Goal: Check status: Check status

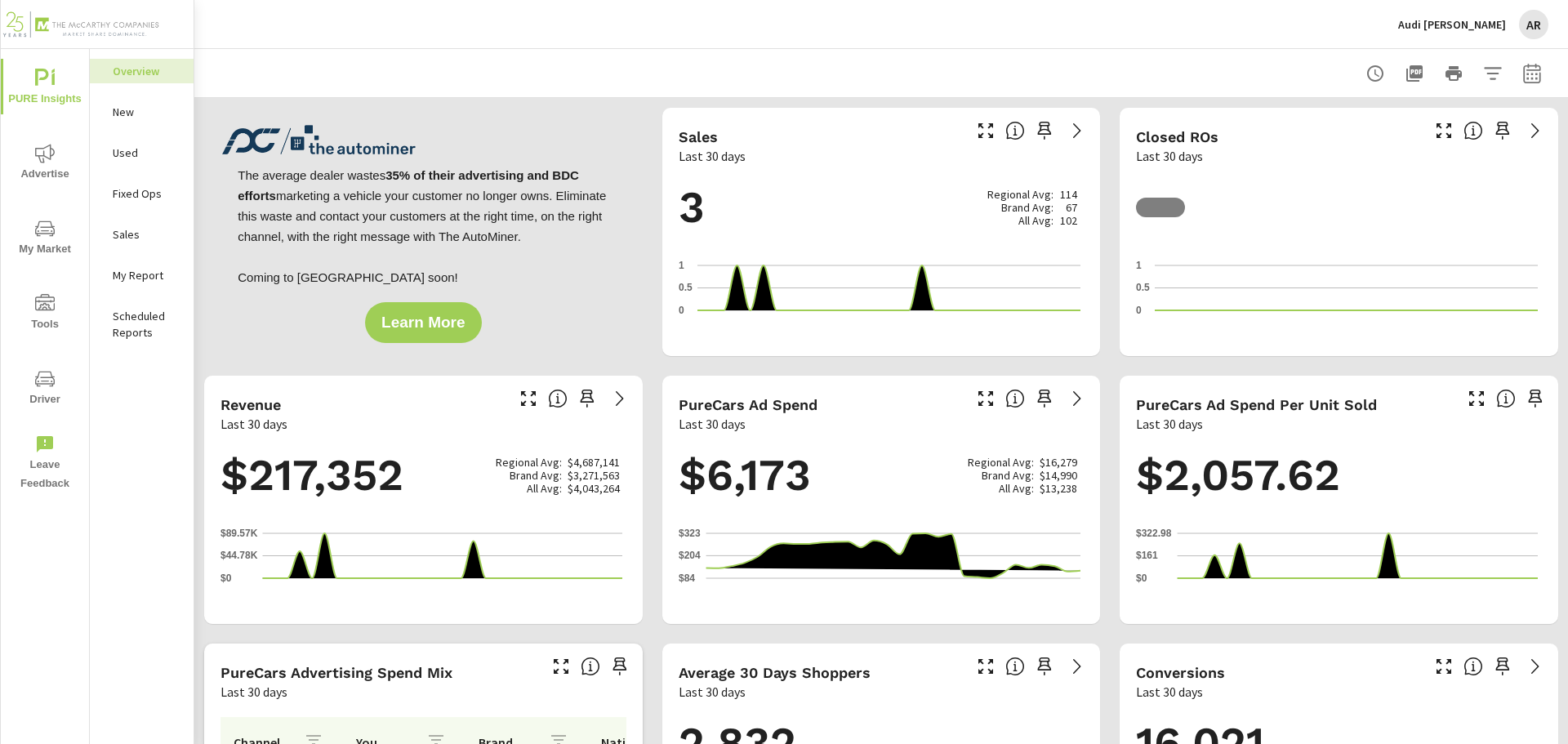
click at [1523, 80] on icon "button" at bounding box center [1533, 74] width 20 height 20
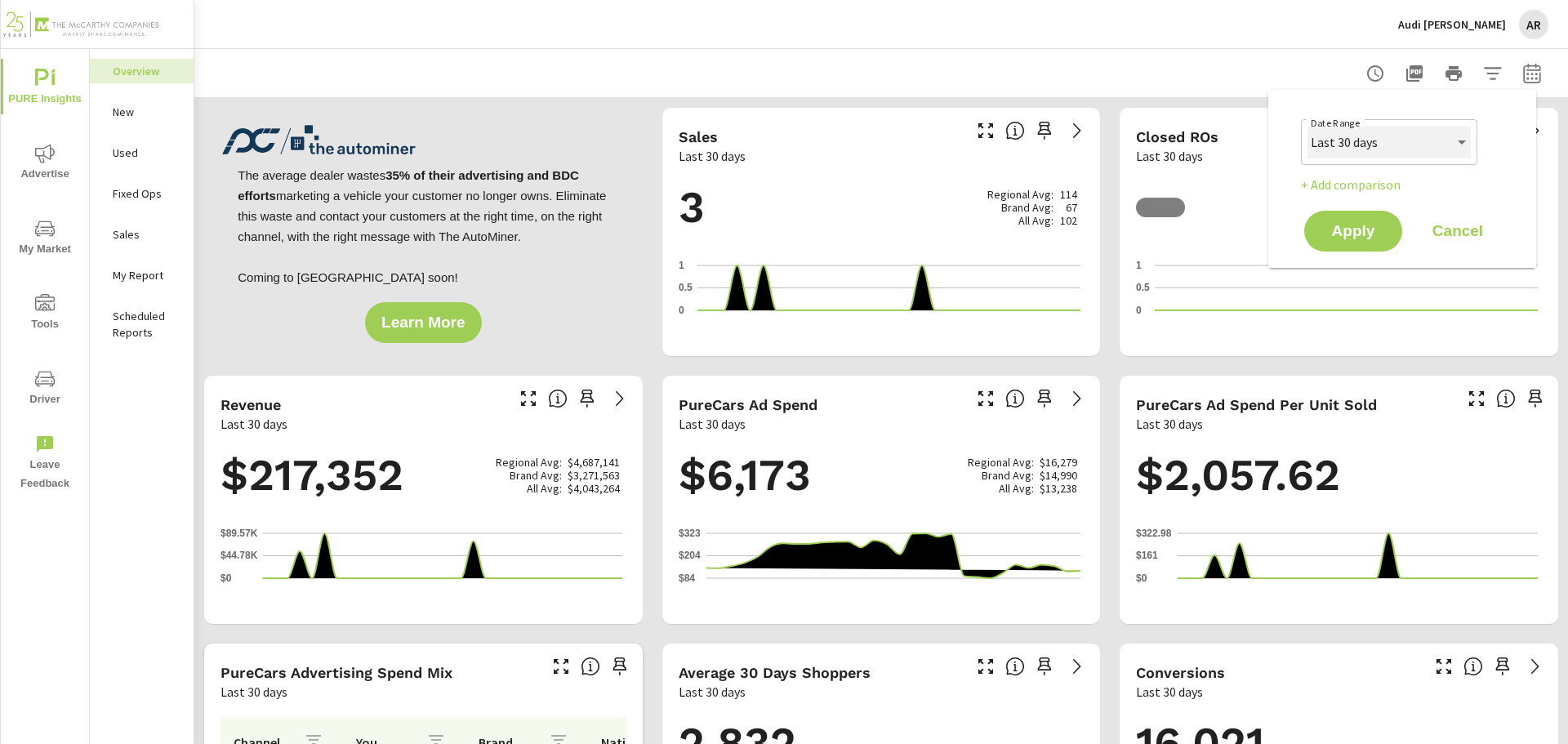
click at [1407, 137] on select "Custom [DATE] Last week Last 7 days Last 14 days Last 30 days Last 45 days Last…" at bounding box center [1390, 142] width 164 height 32
click at [1308, 126] on select "Custom [DATE] Last week Last 7 days Last 14 days Last 30 days Last 45 days Last…" at bounding box center [1390, 142] width 164 height 32
select select "Last month"
click at [1383, 236] on span "Apply" at bounding box center [1353, 231] width 67 height 15
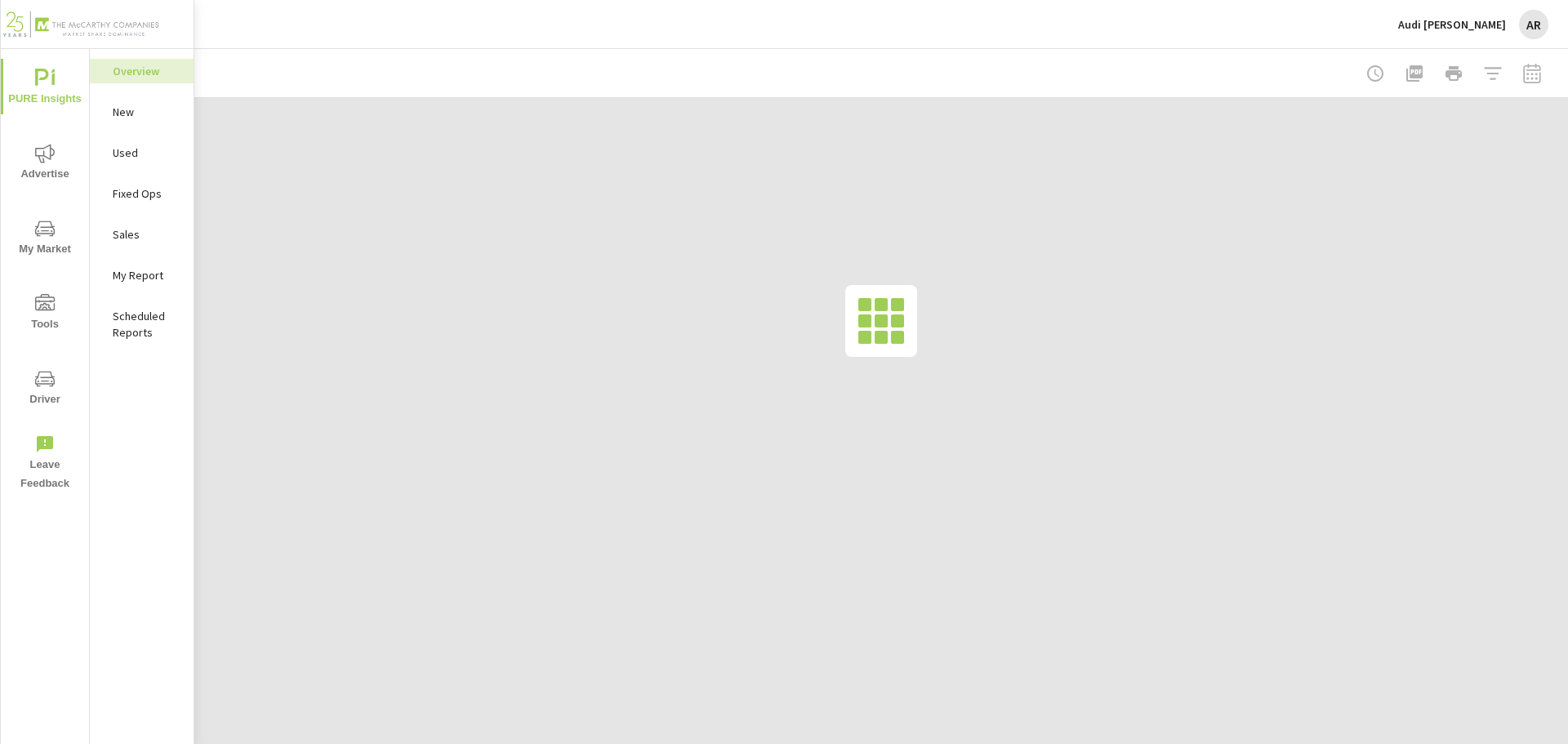
drag, startPoint x: 1523, startPoint y: 71, endPoint x: 1513, endPoint y: 78, distance: 12.2
click at [1524, 74] on div at bounding box center [1454, 74] width 190 height 32
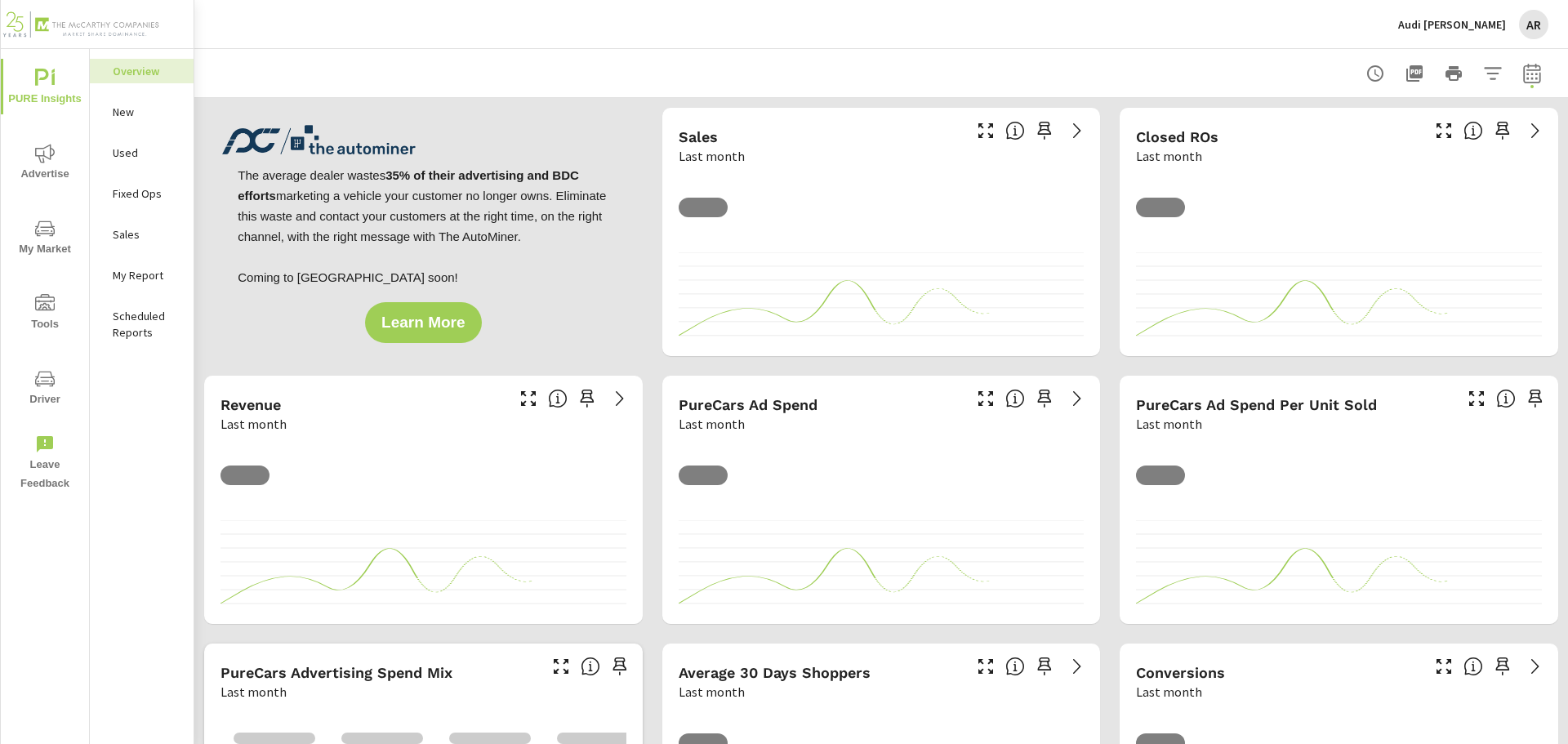
click at [1528, 76] on icon "button" at bounding box center [1533, 74] width 20 height 20
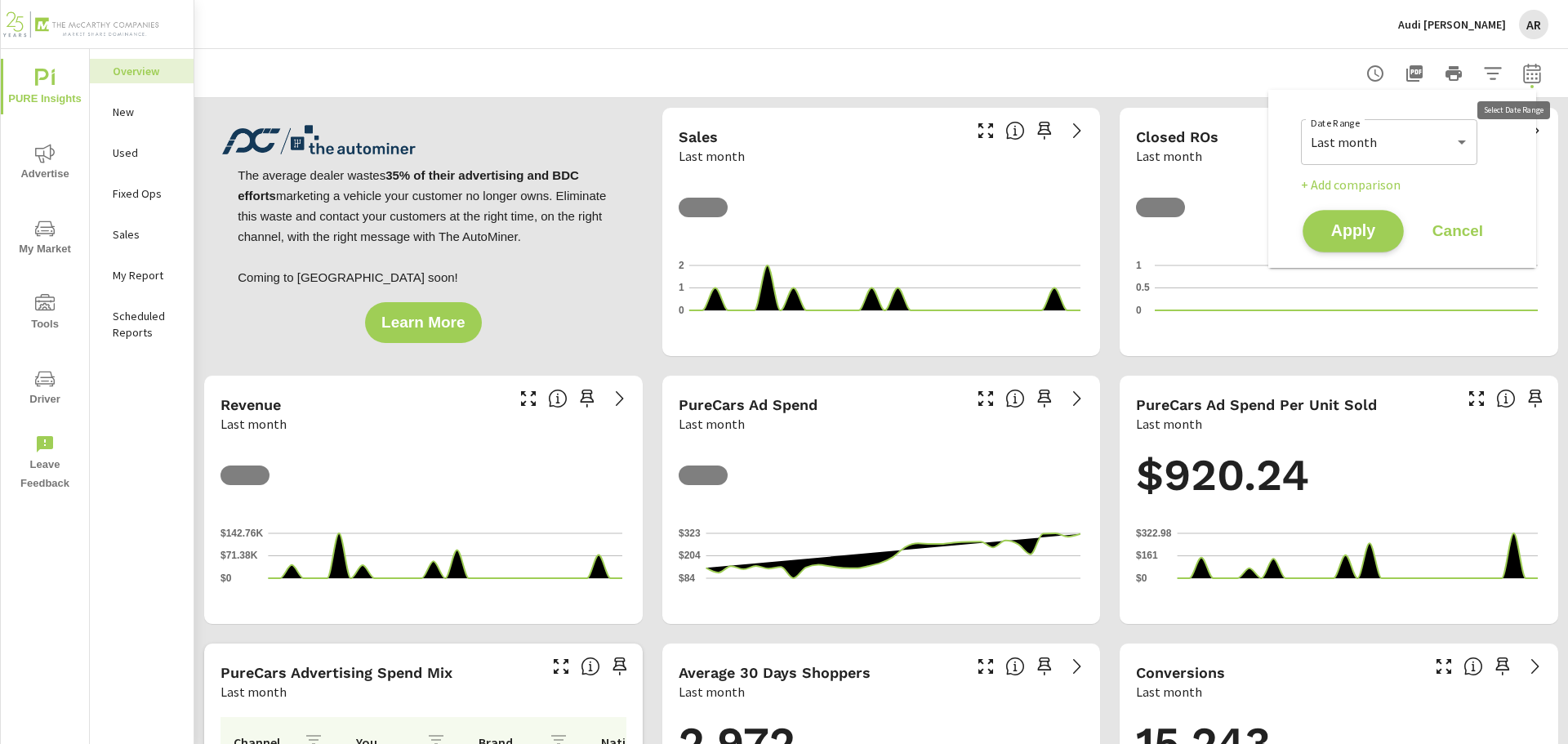
scroll to position [1, 0]
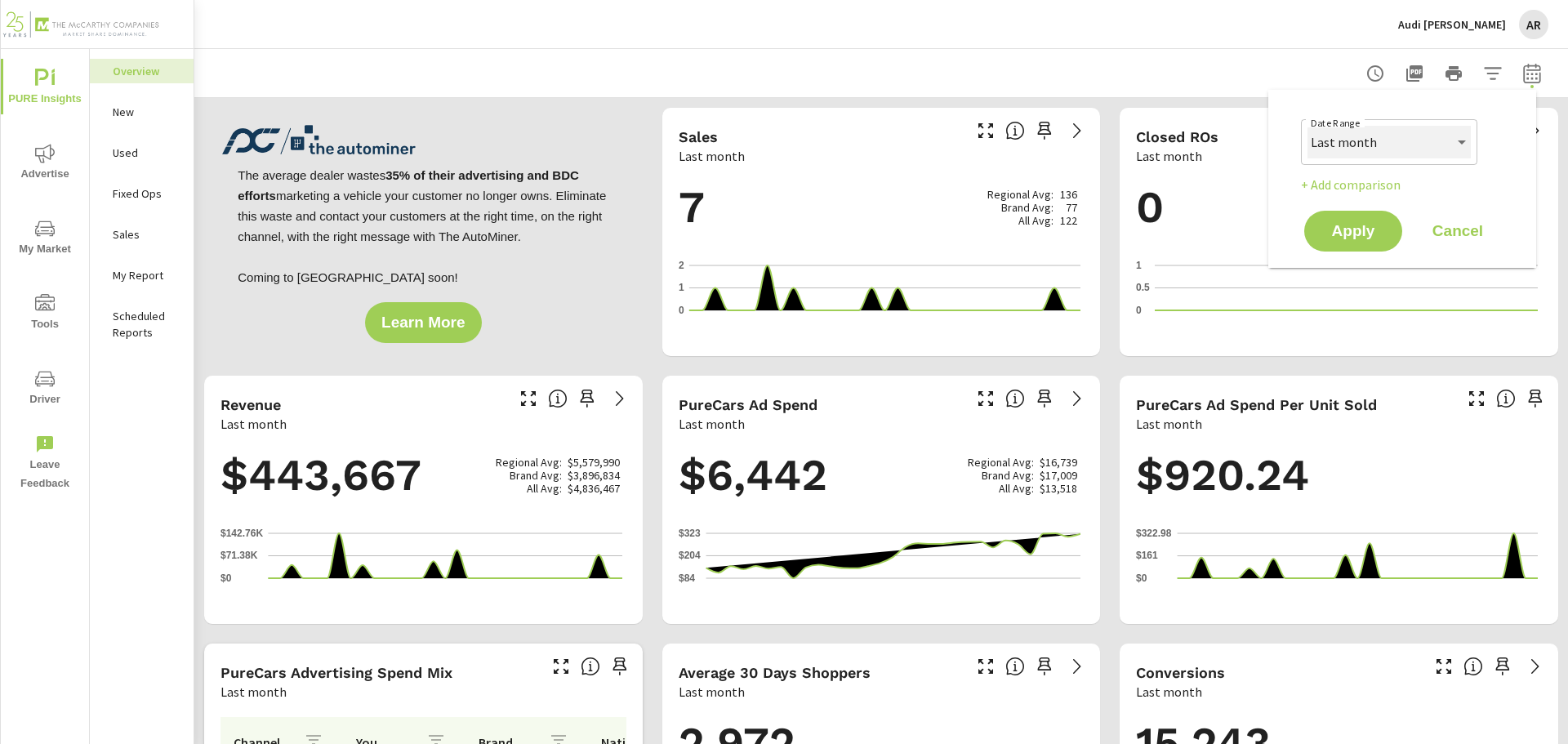
click at [1368, 148] on select "Custom [DATE] Last week Last 7 days Last 14 days Last 30 days Last 45 days Last…" at bounding box center [1390, 142] width 164 height 32
click at [1308, 126] on select "Custom [DATE] Last week Last 7 days Last 14 days Last 30 days Last 45 days Last…" at bounding box center [1390, 142] width 164 height 32
select select "custom"
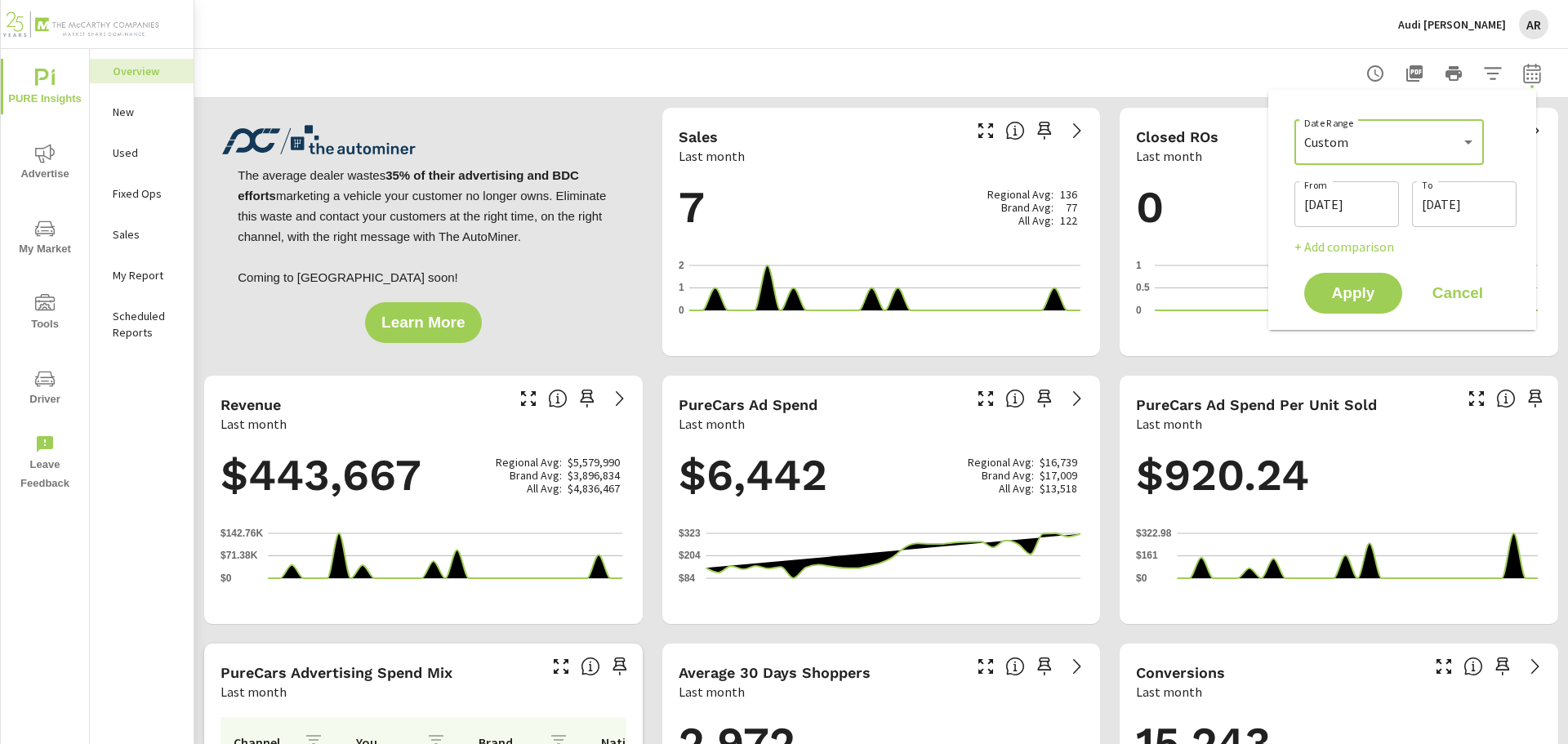
click at [1357, 208] on input "[DATE]" at bounding box center [1347, 204] width 92 height 32
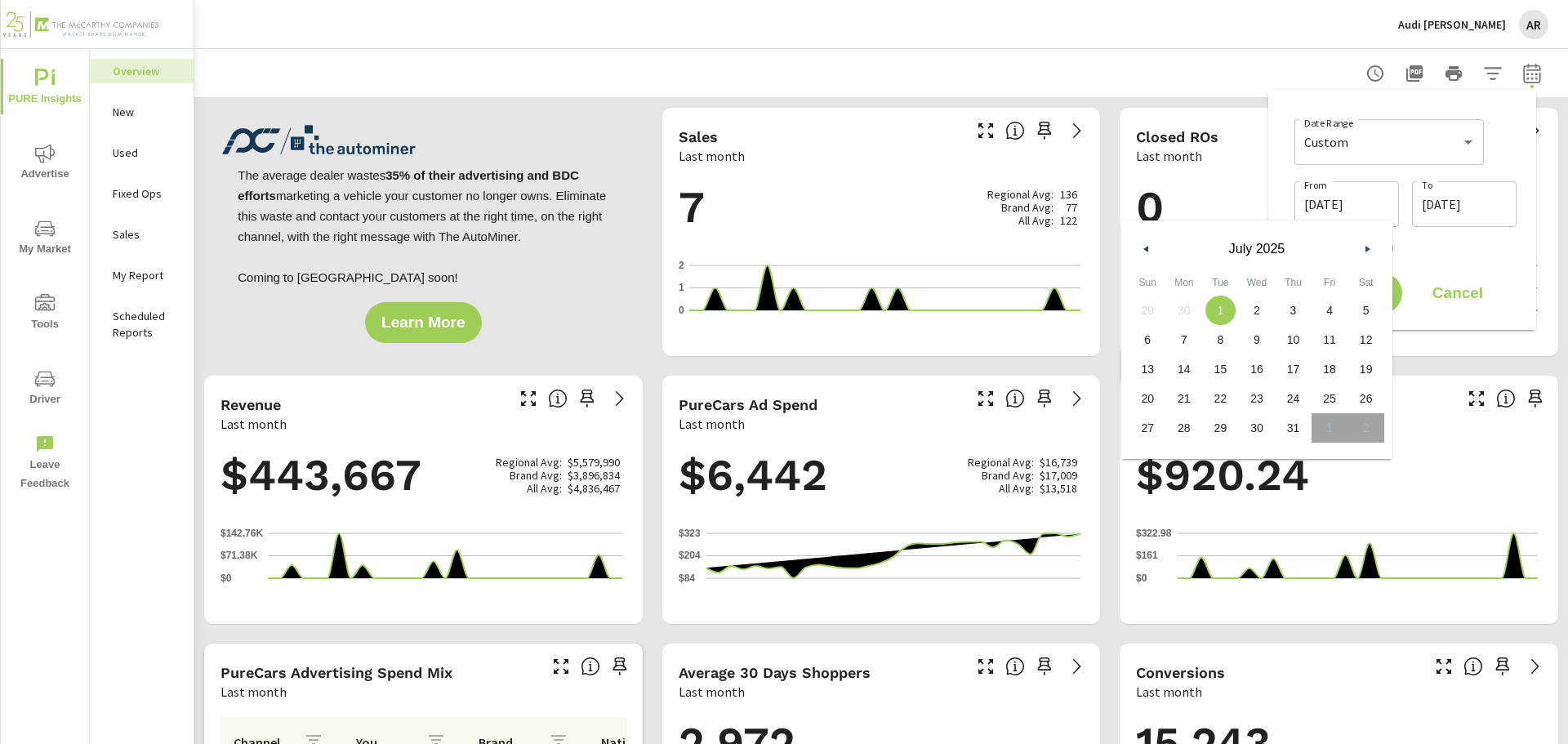
click at [1151, 238] on div "[DATE]" at bounding box center [1257, 245] width 271 height 49
click at [1147, 247] on icon "button" at bounding box center [1144, 248] width 8 height 6
click at [1149, 307] on span "1" at bounding box center [1148, 310] width 37 height 22
type input "[DATE]"
click at [1507, 197] on input "[DATE]" at bounding box center [1465, 204] width 92 height 32
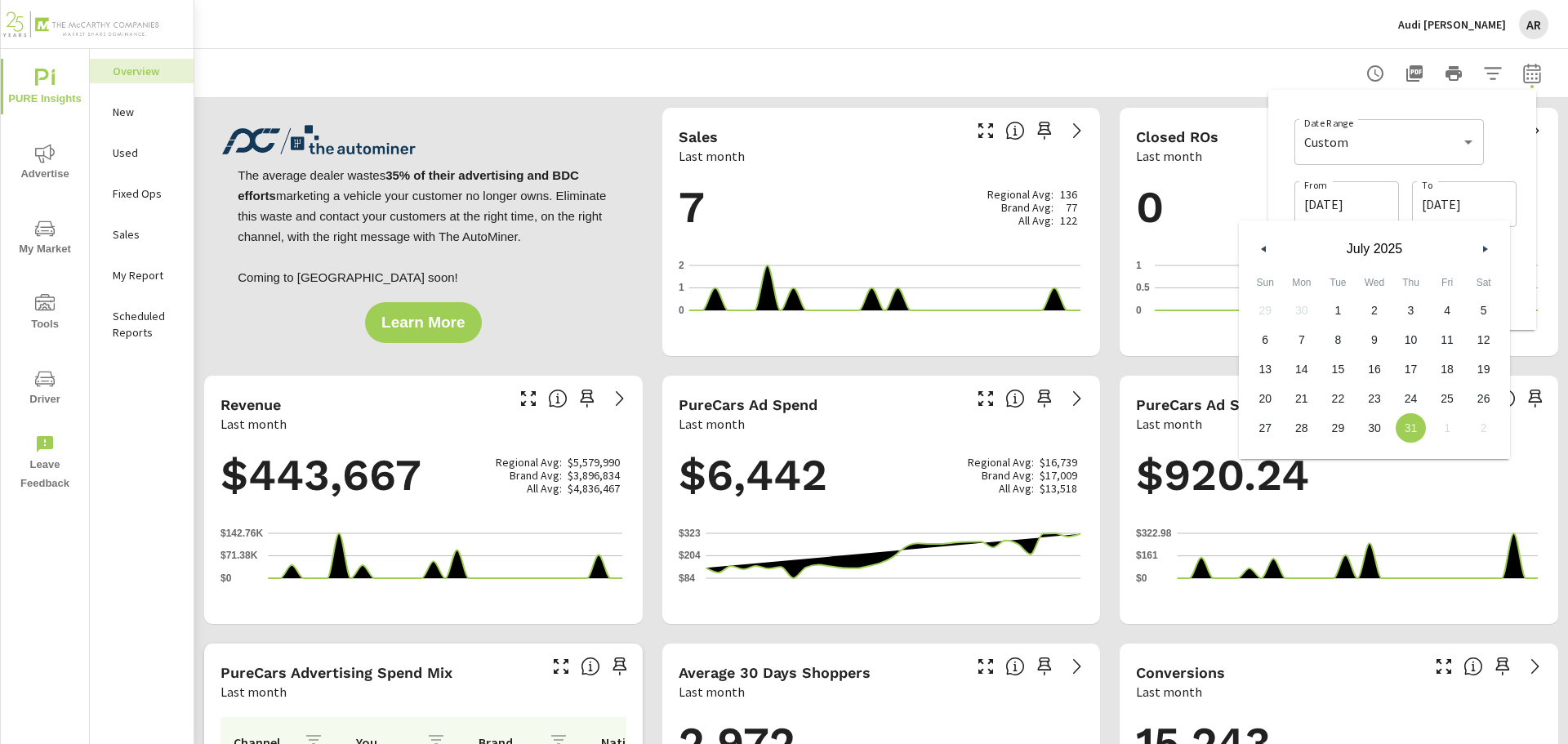
click at [1260, 243] on button "button" at bounding box center [1265, 249] width 20 height 20
click at [1302, 430] on span "30" at bounding box center [1302, 428] width 37 height 22
type input "[DATE]"
click at [1534, 141] on div "Date Range Custom [DATE] Last week Last 7 days Last 14 days Last 30 days Last 4…" at bounding box center [1402, 210] width 268 height 240
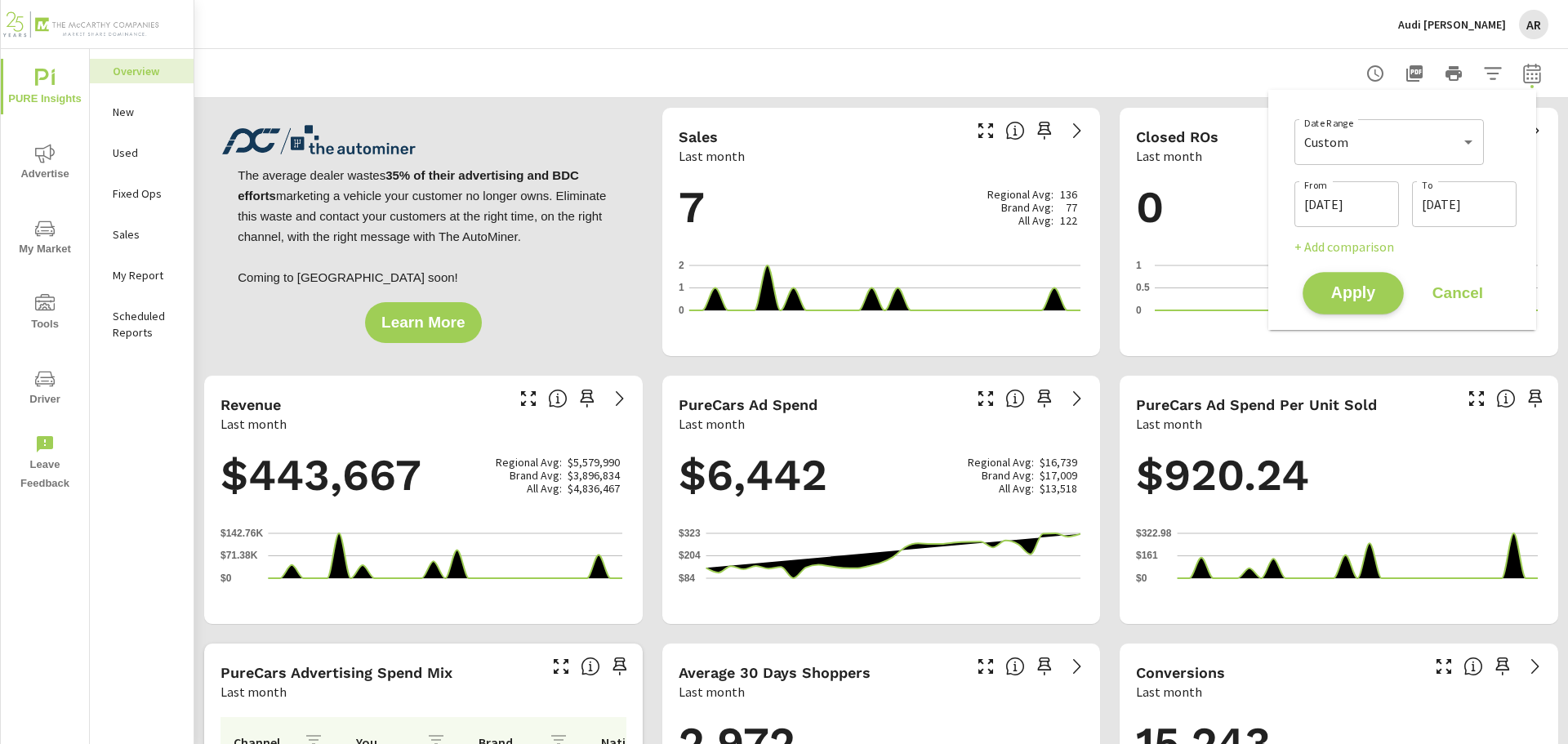
click at [1334, 276] on button "Apply" at bounding box center [1353, 292] width 102 height 42
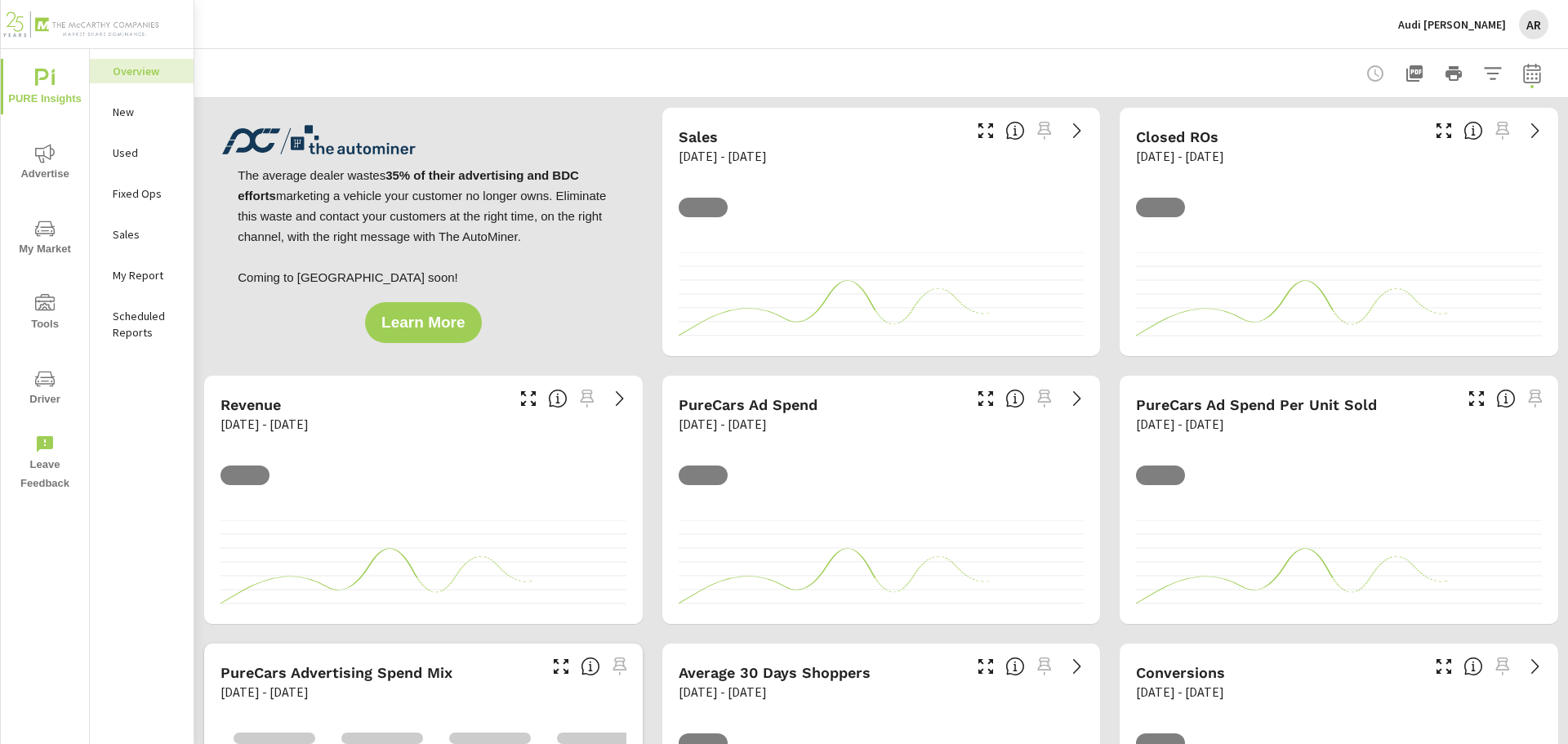
scroll to position [1, 0]
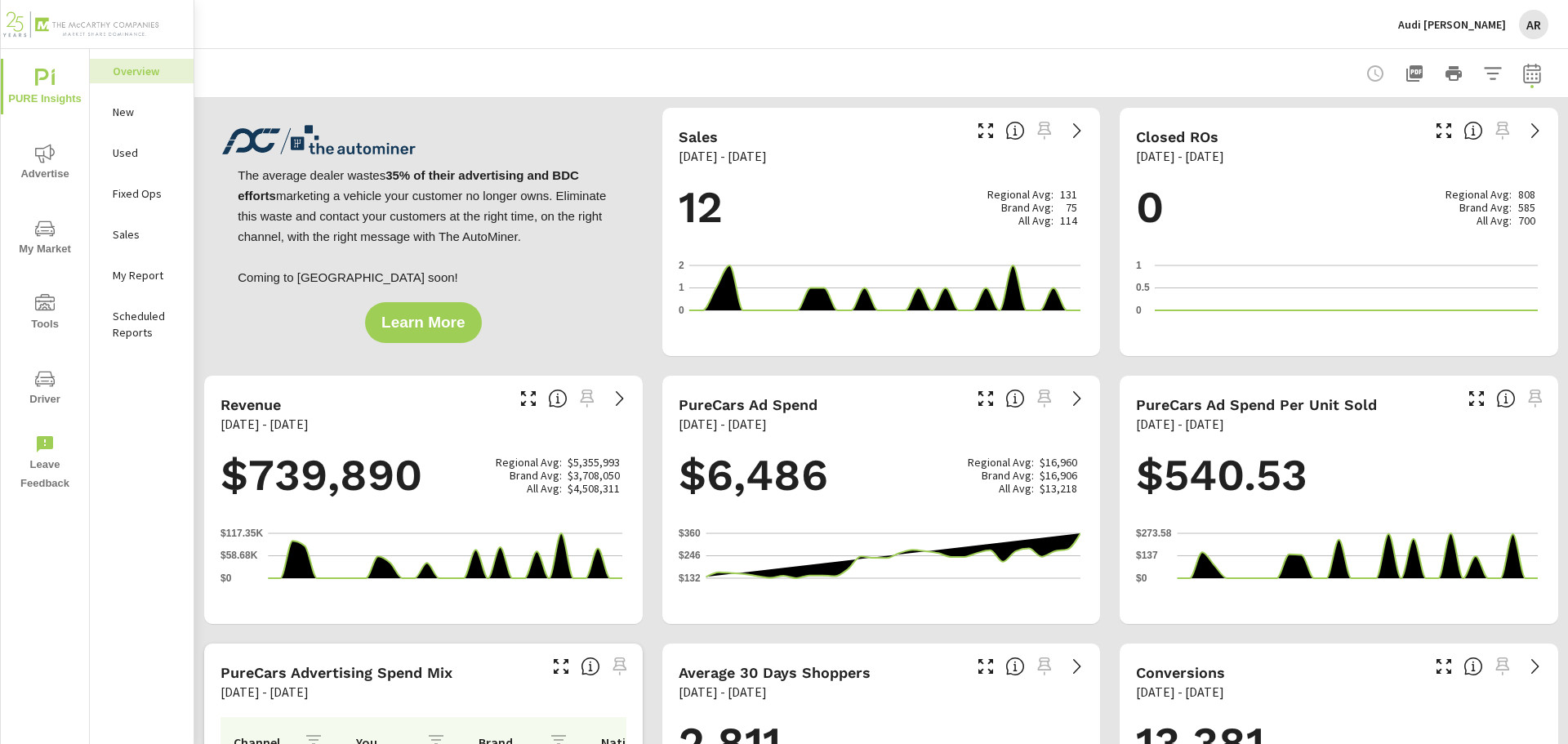
click at [48, 165] on span "Advertise" at bounding box center [44, 164] width 78 height 40
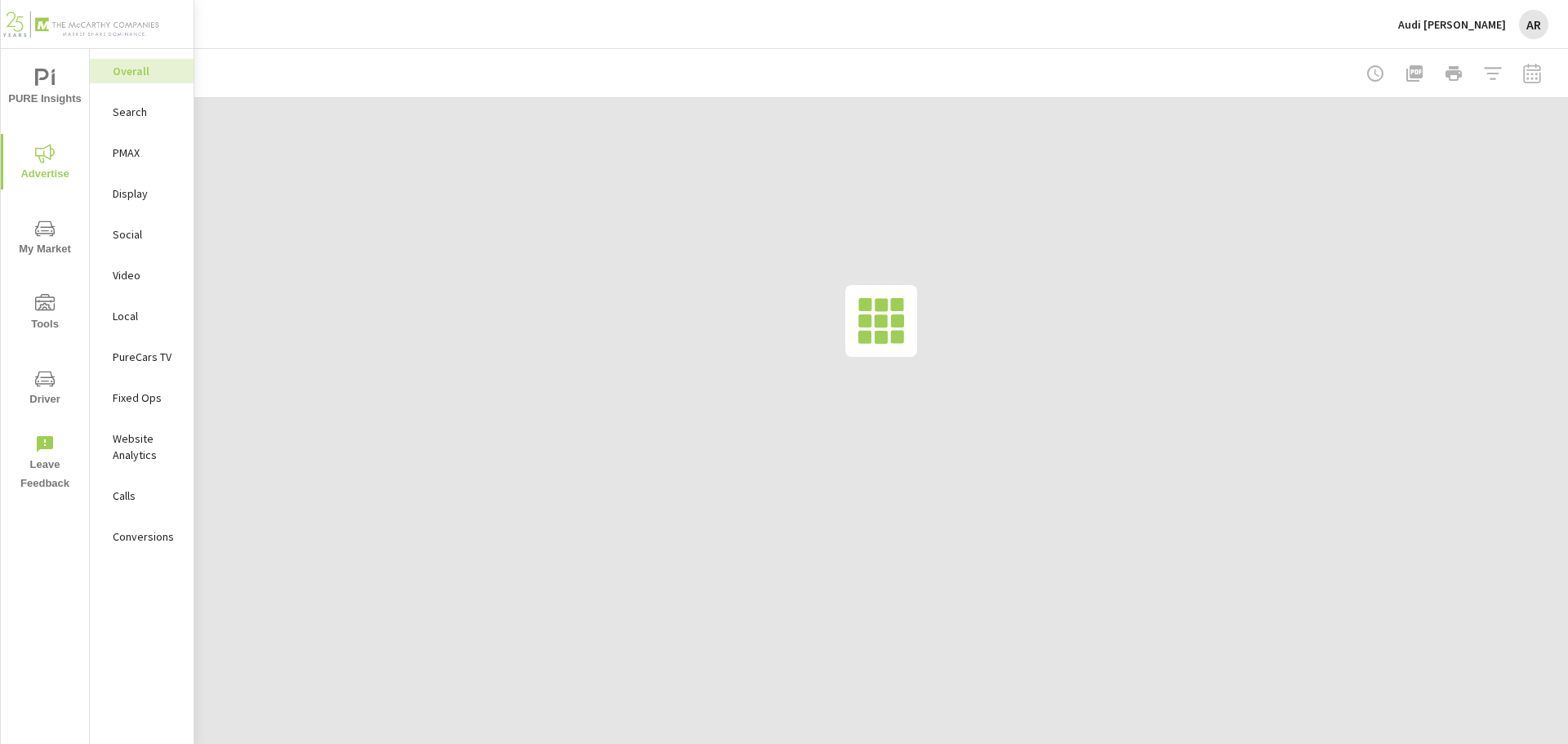
click at [127, 243] on div "Social" at bounding box center [141, 234] width 103 height 24
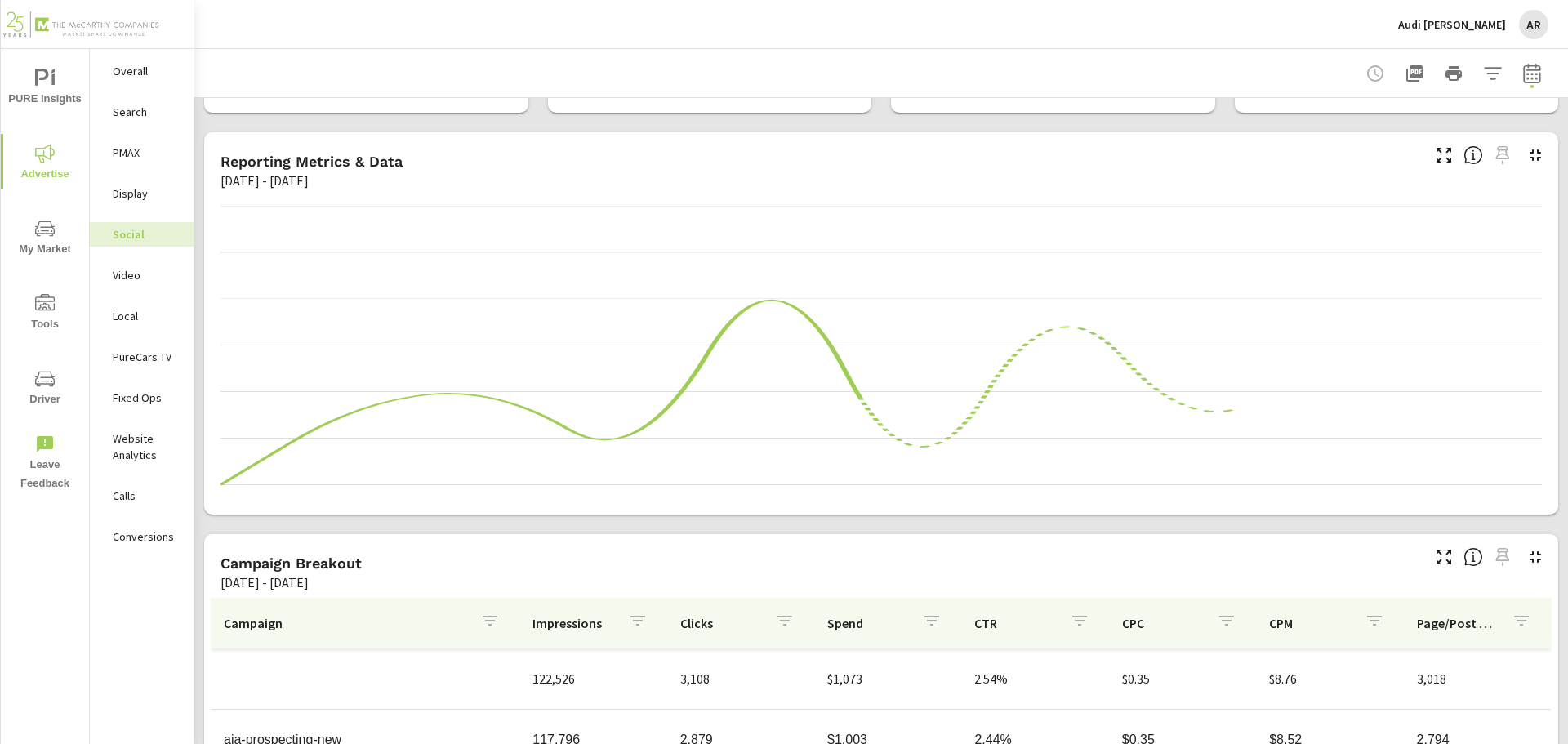
scroll to position [327, 0]
